Goal: Transaction & Acquisition: Purchase product/service

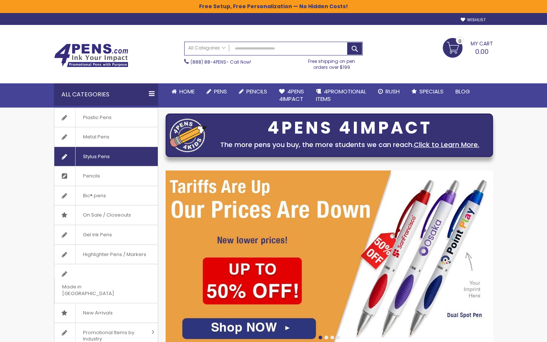
click at [116, 155] on span "Stylus Pens" at bounding box center [96, 156] width 42 height 19
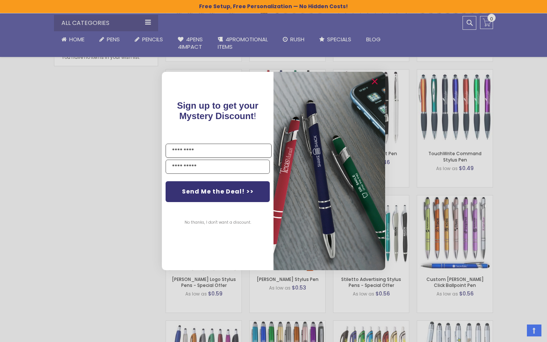
scroll to position [449, 0]
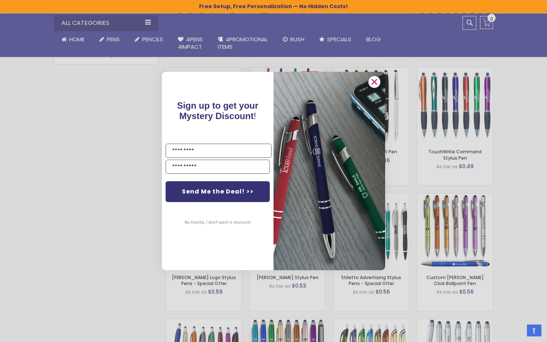
click at [378, 84] on circle "Close dialog" at bounding box center [374, 81] width 11 height 11
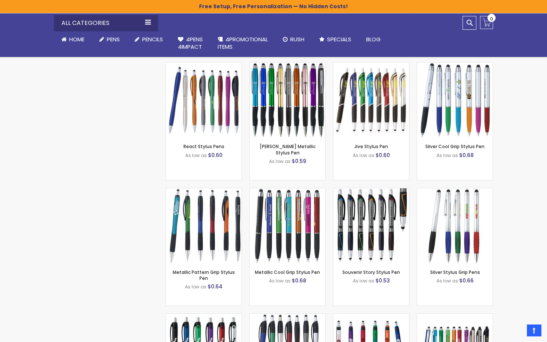
scroll to position [707, 0]
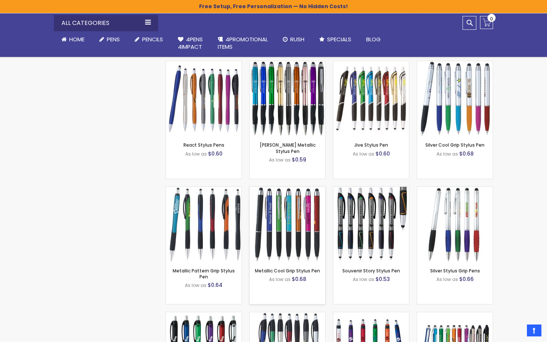
click at [287, 207] on img at bounding box center [288, 225] width 76 height 76
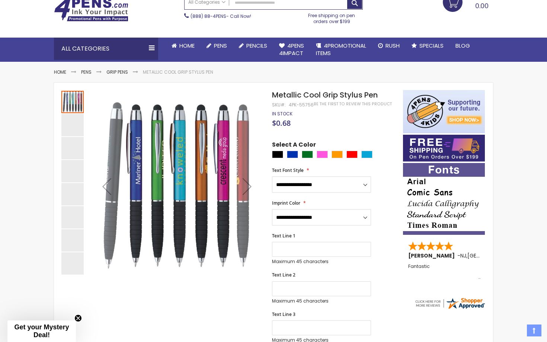
scroll to position [49, 0]
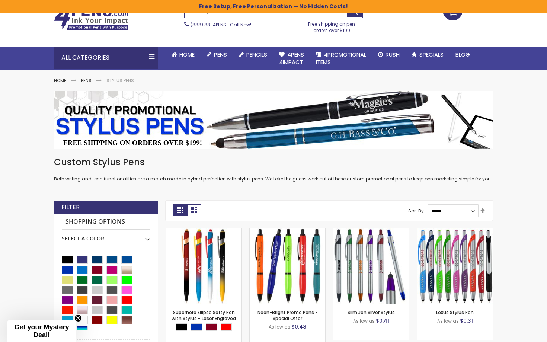
scroll to position [34, 0]
